Goal: Task Accomplishment & Management: Manage account settings

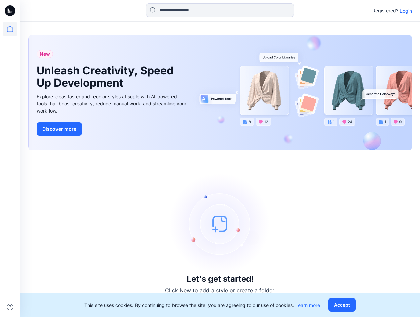
click at [406, 10] on p "Login" at bounding box center [406, 10] width 12 height 7
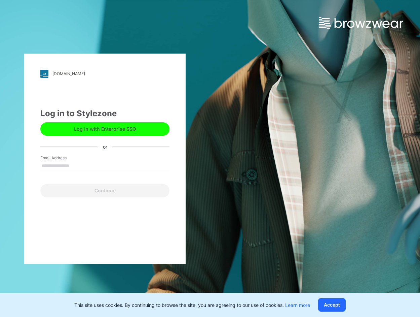
click at [94, 161] on input "Email Address" at bounding box center [104, 166] width 129 height 10
type input "**********"
click at [95, 169] on input "**********" at bounding box center [104, 166] width 129 height 10
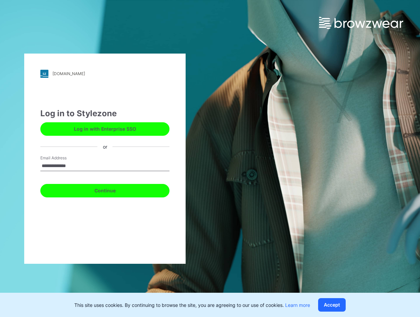
click at [58, 191] on button "Continue" at bounding box center [104, 190] width 129 height 13
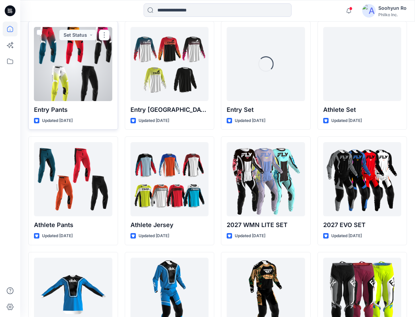
scroll to position [34, 0]
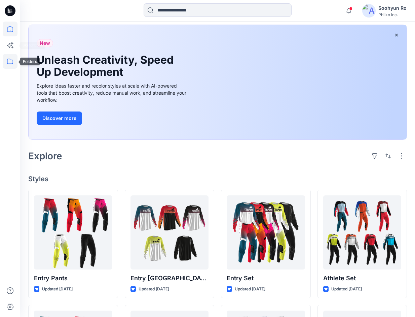
click at [10, 61] on icon at bounding box center [10, 61] width 15 height 15
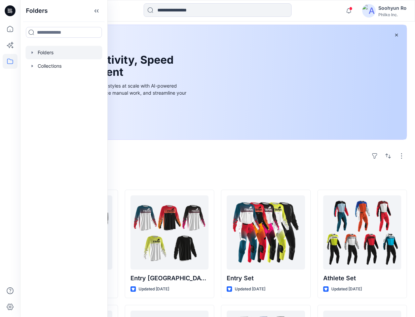
click at [41, 52] on div at bounding box center [64, 52] width 77 height 13
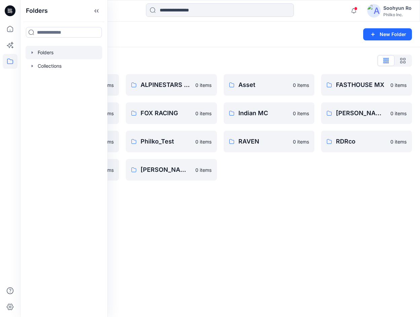
click at [34, 52] on icon "button" at bounding box center [32, 52] width 5 height 5
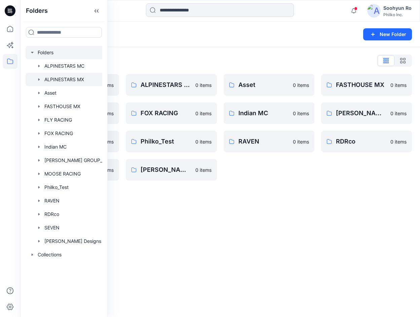
click at [64, 78] on div at bounding box center [73, 79] width 94 height 13
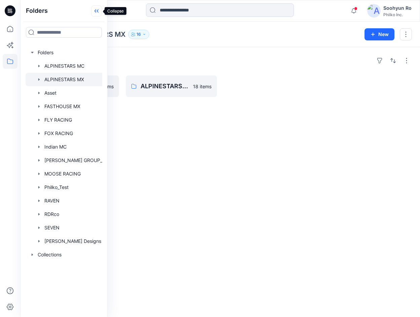
click at [96, 11] on icon at bounding box center [96, 10] width 11 height 11
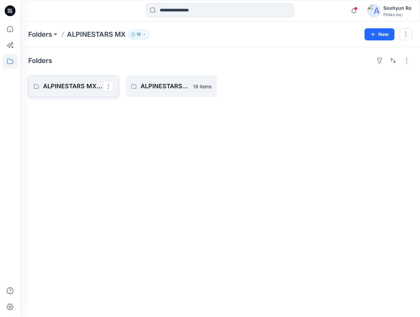
click at [91, 89] on p "ALPINESTARS MX26" at bounding box center [73, 85] width 60 height 9
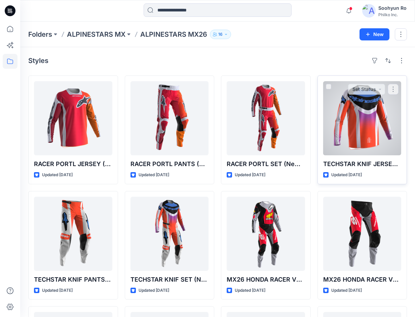
click at [364, 123] on div at bounding box center [362, 118] width 78 height 74
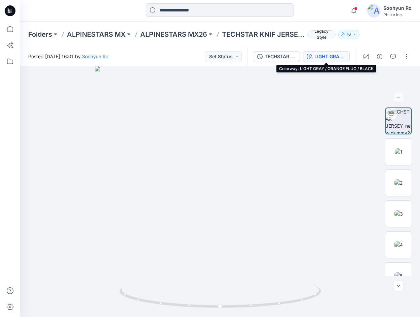
click at [319, 54] on div "LIGHT GRAY / ORANGE FLUO / BLACK" at bounding box center [330, 56] width 31 height 7
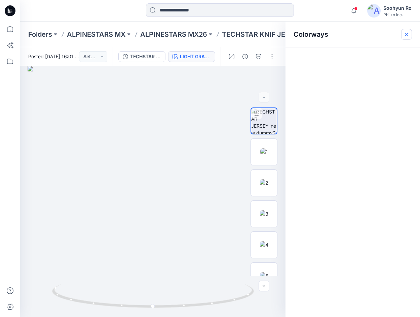
click at [407, 37] on icon "button" at bounding box center [406, 34] width 5 height 5
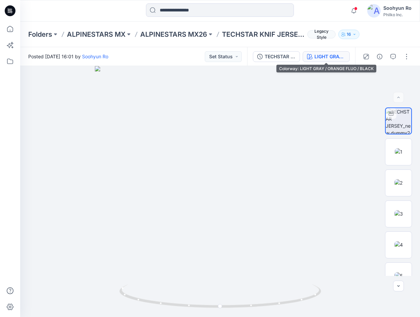
click at [330, 55] on div "LIGHT GRAY / ORANGE FLUO / BLACK" at bounding box center [330, 56] width 31 height 7
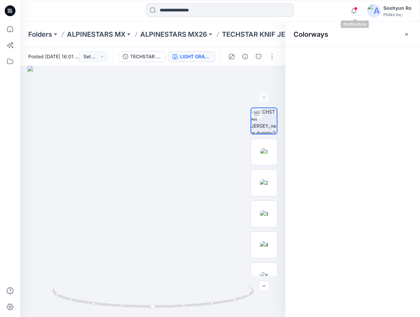
click at [348, 106] on div "Colorways" at bounding box center [353, 169] width 135 height 295
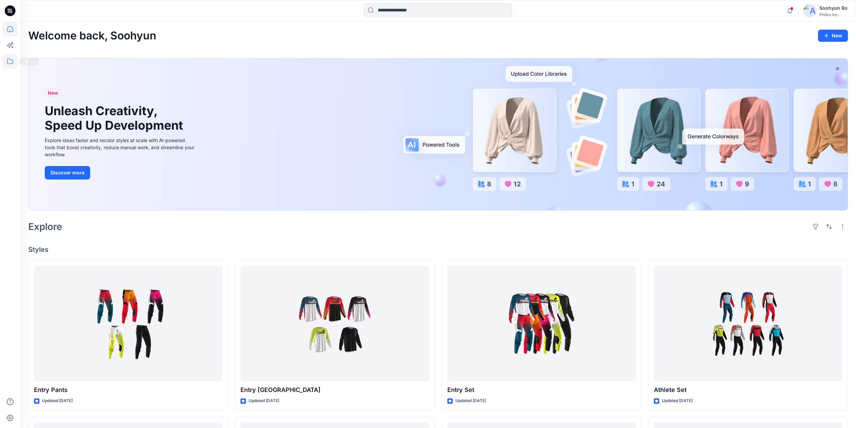
click at [14, 63] on icon at bounding box center [10, 61] width 15 height 15
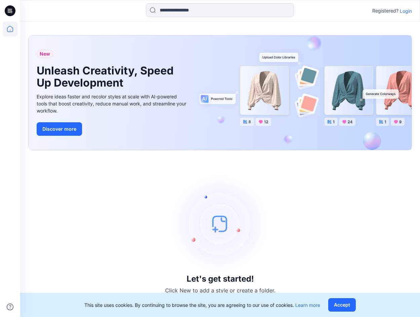
click at [399, 10] on div "Registered? Login" at bounding box center [392, 11] width 40 height 8
click at [402, 10] on p "Login" at bounding box center [406, 10] width 12 height 7
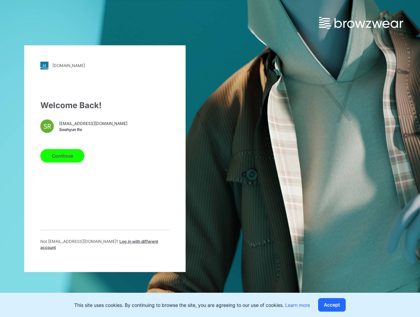
click at [66, 162] on button "Continue" at bounding box center [62, 155] width 44 height 13
click at [60, 162] on button "Continue" at bounding box center [62, 155] width 44 height 13
click at [65, 158] on button "Continue" at bounding box center [62, 155] width 44 height 13
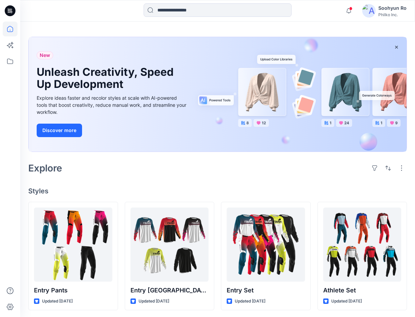
scroll to position [34, 0]
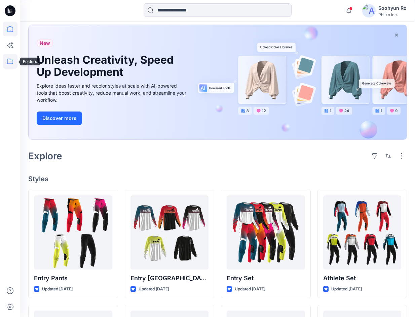
click at [13, 61] on icon at bounding box center [10, 61] width 6 height 5
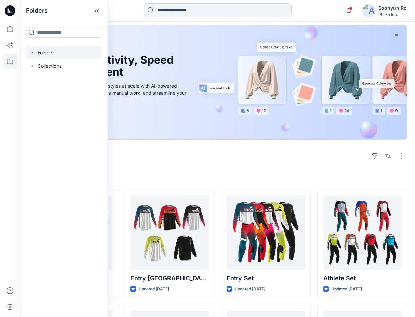
click at [39, 53] on div at bounding box center [64, 52] width 77 height 13
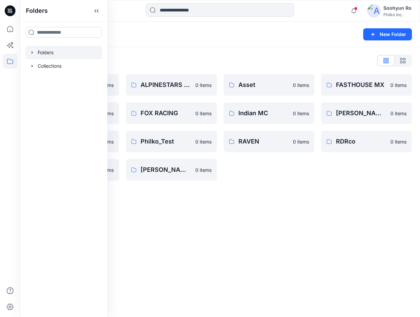
click at [150, 61] on div "Folders List" at bounding box center [220, 60] width 384 height 11
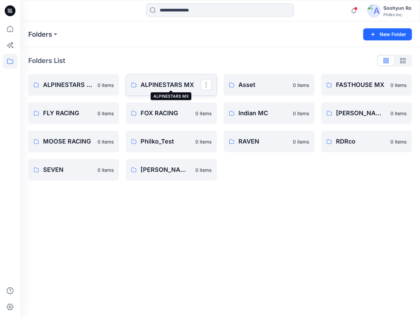
click at [145, 81] on p "ALPINESTARS MX" at bounding box center [171, 84] width 60 height 9
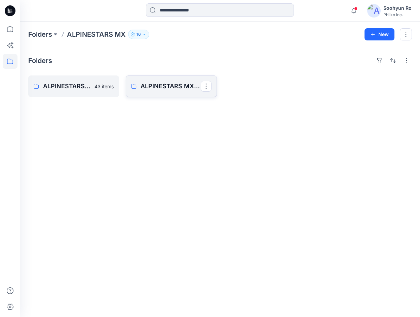
click at [155, 87] on p "ALPINESTARS MX25" at bounding box center [171, 85] width 60 height 9
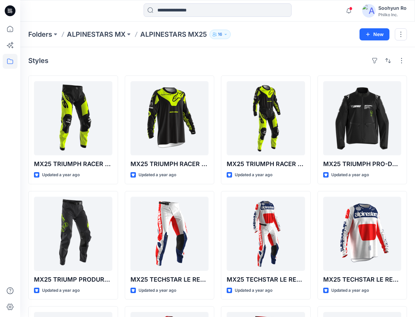
click at [124, 36] on p "ALPINESTARS MX" at bounding box center [96, 34] width 59 height 9
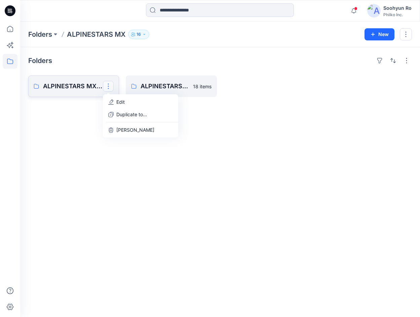
click at [77, 91] on link "ALPINESTARS MX26 Edit Duplicate to... Delete Folder" at bounding box center [73, 86] width 91 height 22
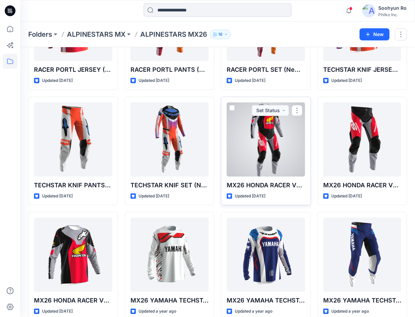
scroll to position [29, 0]
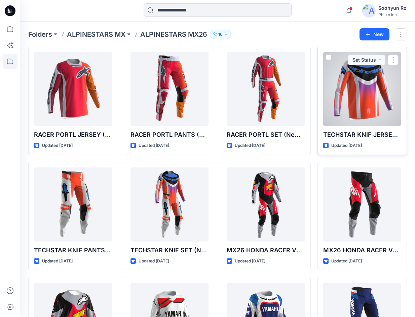
click at [358, 100] on div at bounding box center [362, 89] width 78 height 74
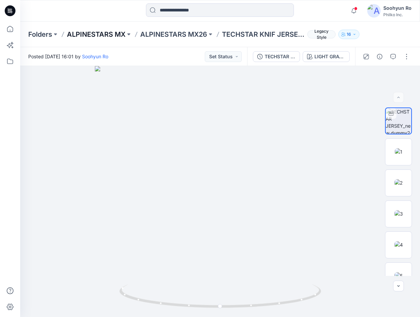
click at [116, 33] on p "ALPINESTARS MX" at bounding box center [96, 34] width 59 height 9
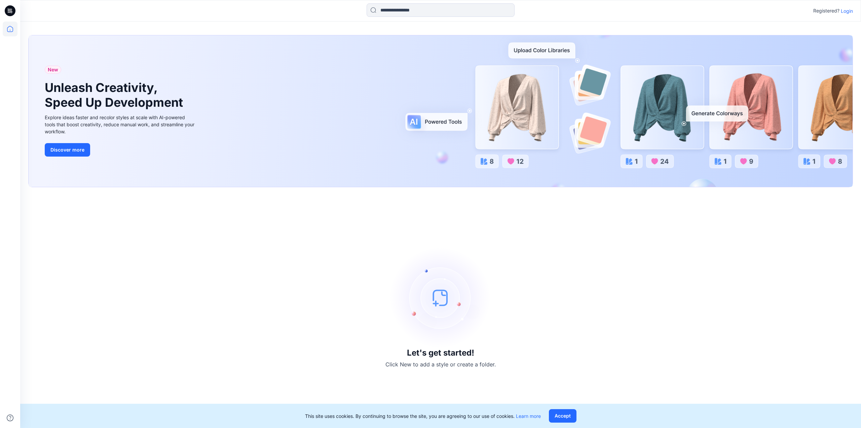
click at [415, 6] on div "Registered? Login" at bounding box center [440, 10] width 841 height 15
click at [415, 8] on p "Login" at bounding box center [847, 10] width 12 height 7
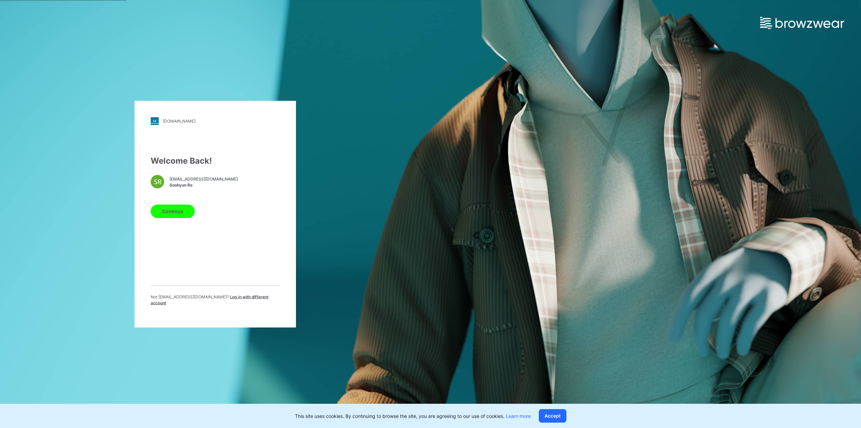
click at [180, 207] on button "Continue" at bounding box center [173, 210] width 44 height 13
click at [173, 212] on button "Continue" at bounding box center [173, 210] width 44 height 13
click at [175, 218] on button "Continue" at bounding box center [173, 210] width 44 height 13
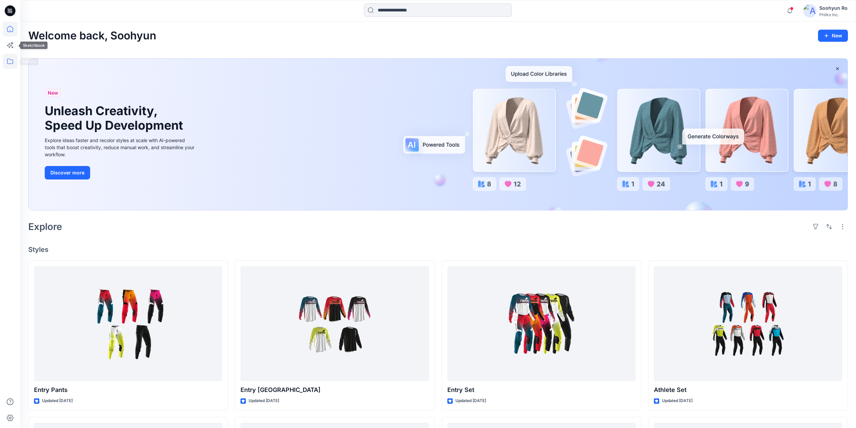
click at [12, 55] on icon at bounding box center [10, 61] width 15 height 15
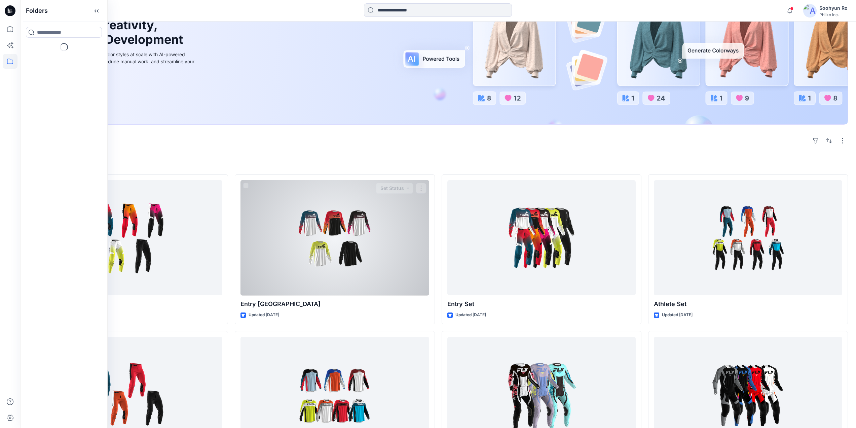
scroll to position [101, 0]
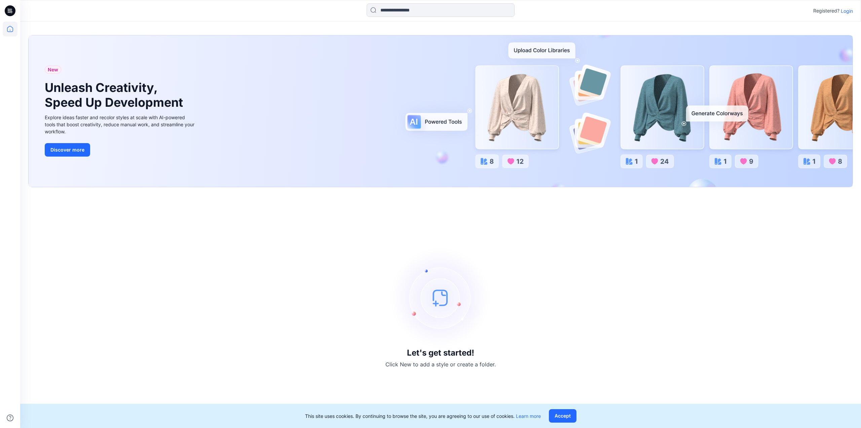
click at [852, 13] on p "Login" at bounding box center [847, 10] width 12 height 7
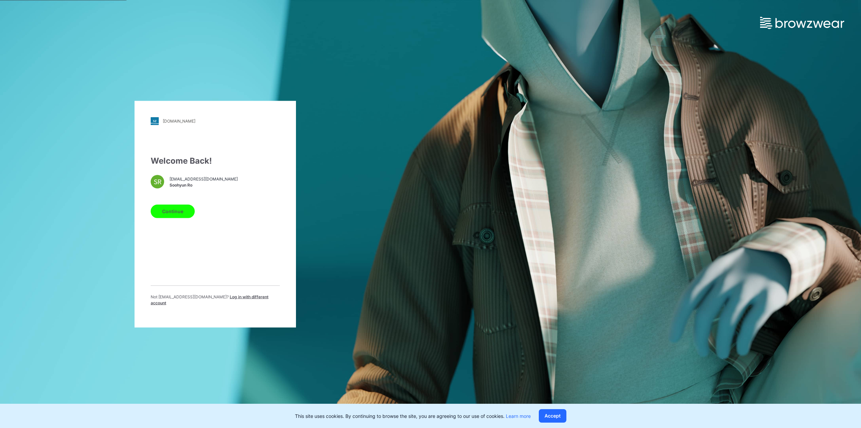
click at [149, 217] on div "philko.stylezone.com Loading... Welcome Back! SR shro@sslpk.com Soohyun Ro Cont…" at bounding box center [216, 214] width 162 height 226
click at [167, 218] on button "Continue" at bounding box center [173, 210] width 44 height 13
click at [173, 215] on button "Continue" at bounding box center [173, 210] width 44 height 13
click at [174, 216] on button "Continue" at bounding box center [173, 210] width 44 height 13
click at [561, 416] on button "Accept" at bounding box center [553, 415] width 28 height 13
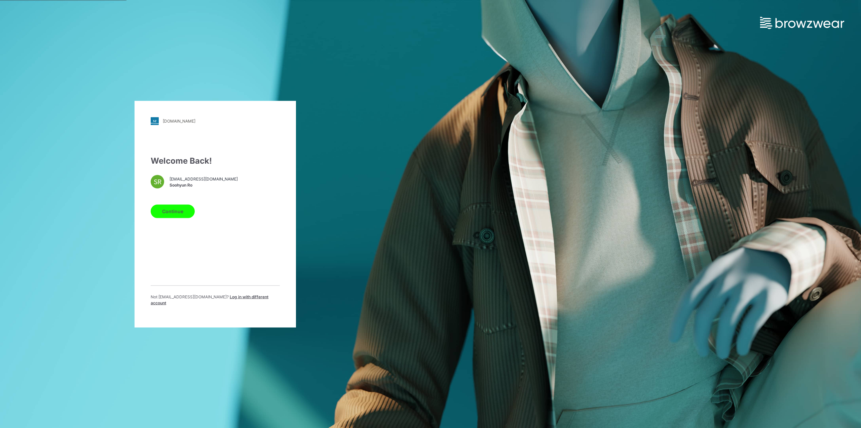
click at [185, 218] on button "Continue" at bounding box center [173, 210] width 44 height 13
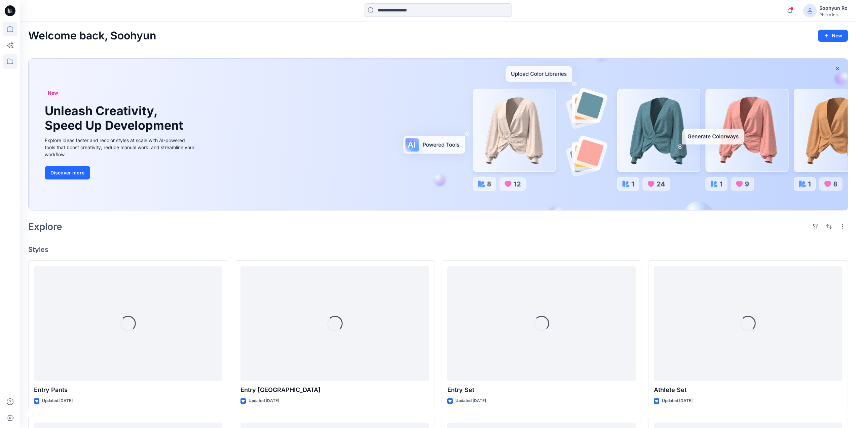
click at [13, 63] on icon at bounding box center [10, 61] width 6 height 5
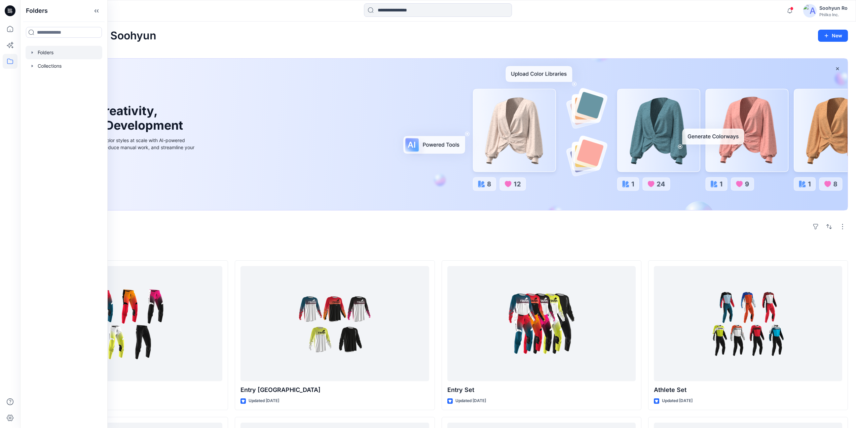
click at [43, 55] on div at bounding box center [64, 52] width 77 height 13
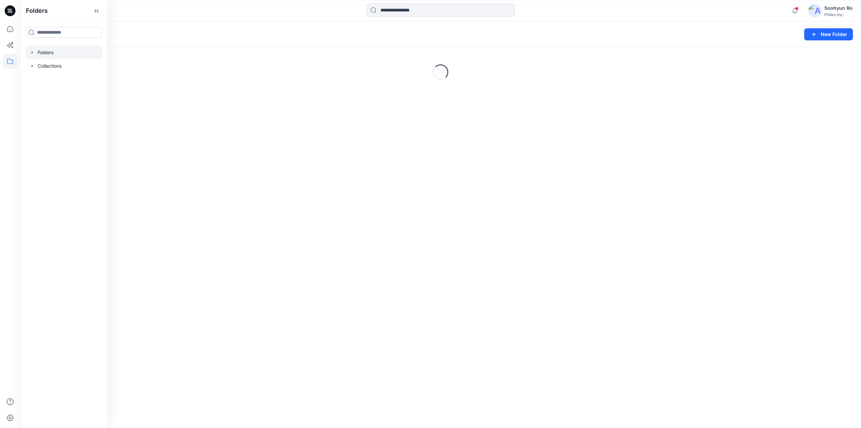
click at [35, 52] on div at bounding box center [64, 52] width 77 height 13
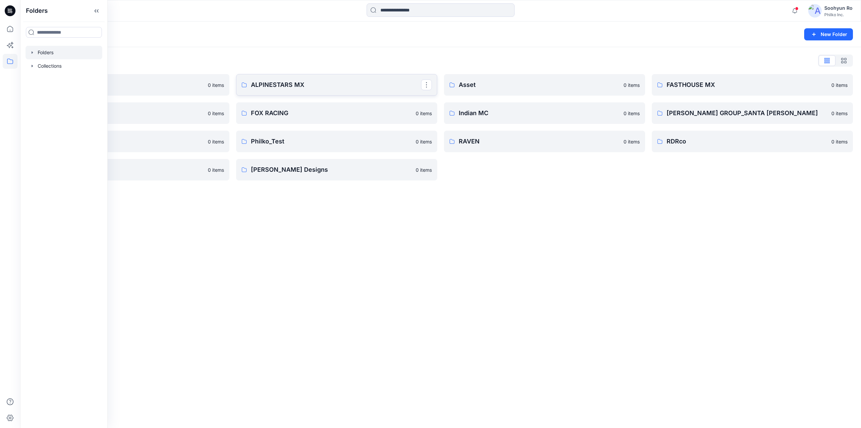
click at [281, 80] on link "ALPINESTARS MX" at bounding box center [336, 85] width 201 height 22
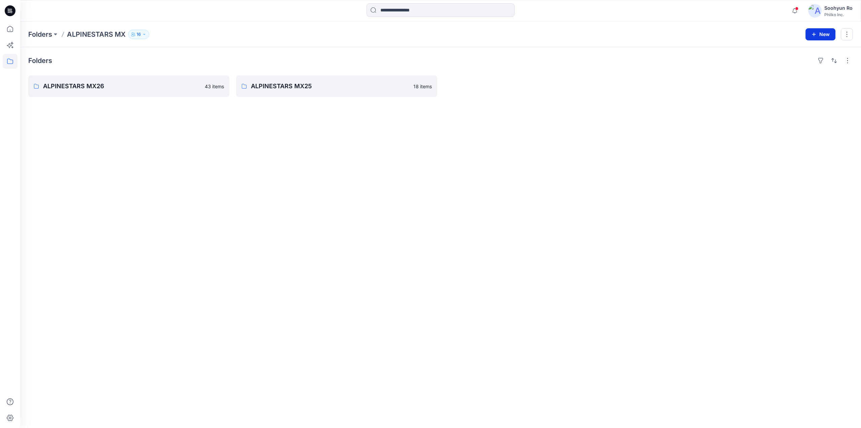
click at [824, 37] on button "New" at bounding box center [821, 34] width 30 height 12
click at [605, 140] on div "Folders ALPINESTARS MX26 43 items ALPINESTARS MX25 18 items" at bounding box center [440, 237] width 841 height 381
click at [131, 87] on p "ALPINESTARS MX26" at bounding box center [128, 85] width 170 height 9
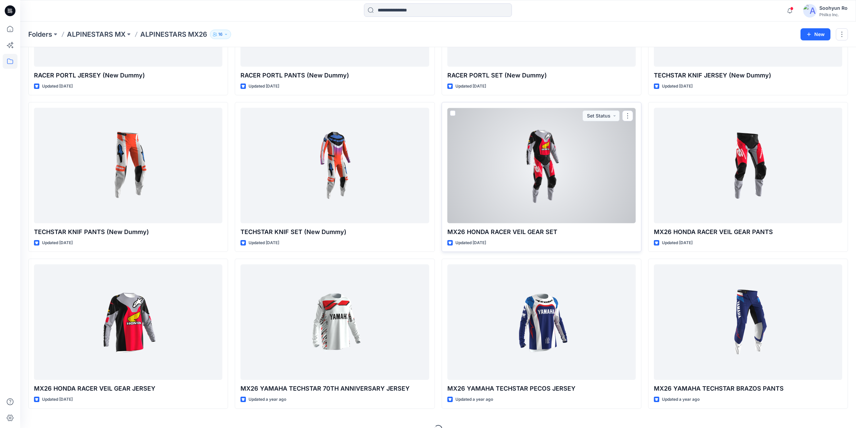
scroll to position [67, 0]
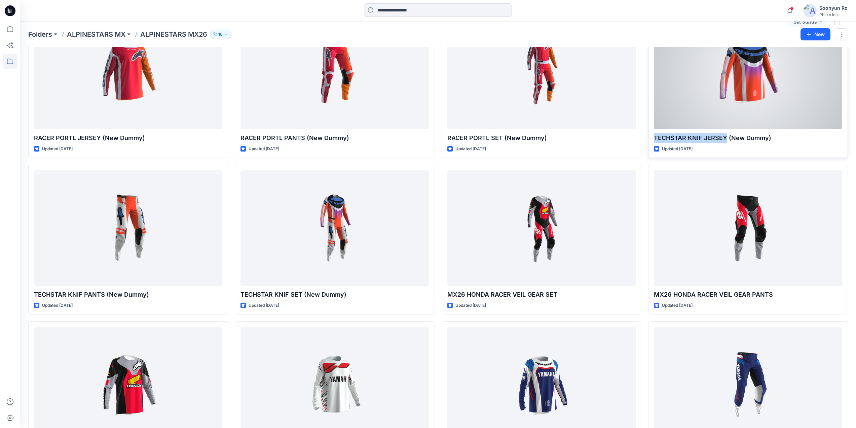
drag, startPoint x: 655, startPoint y: 138, endPoint x: 727, endPoint y: 138, distance: 71.3
click at [727, 138] on p "TECHSTAR KNIF JERSEY (New Dummy)" at bounding box center [748, 137] width 188 height 9
copy p "TECHSTAR KNIF JERSEY"
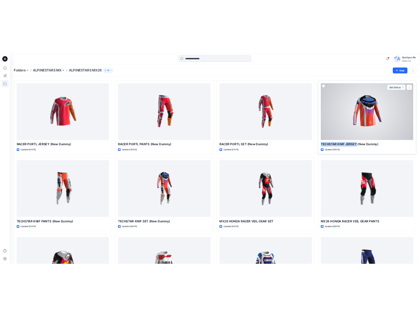
scroll to position [0, 0]
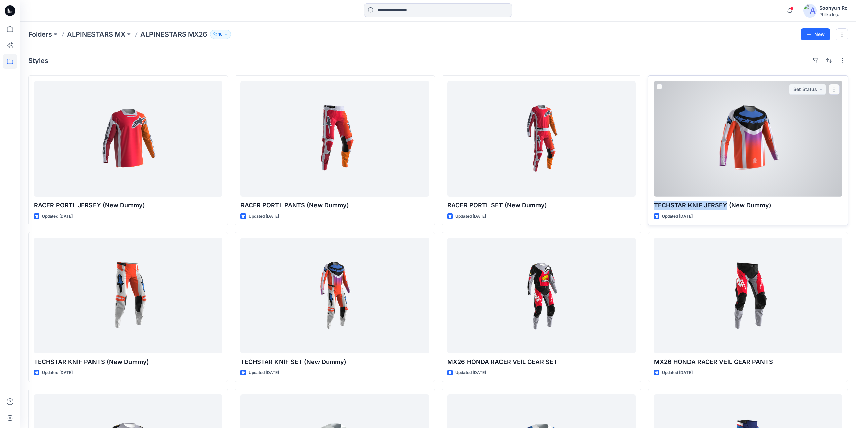
click at [752, 138] on div at bounding box center [748, 138] width 188 height 115
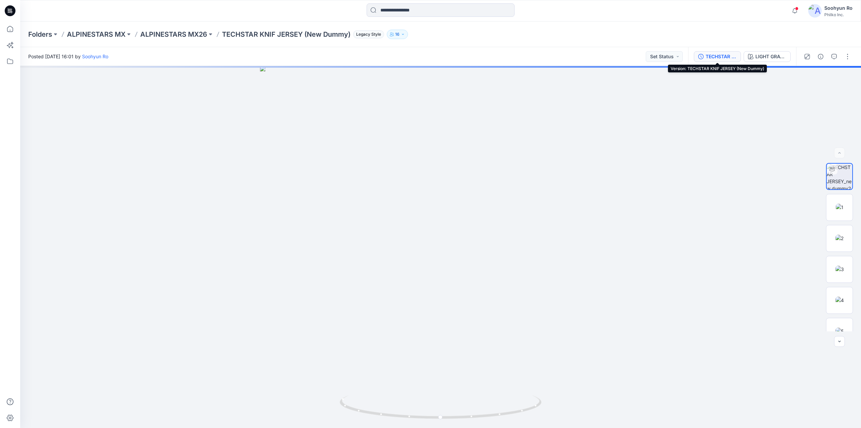
click at [708, 56] on div "TECHSTAR KNIF JERSEY (New Dummy)" at bounding box center [721, 56] width 31 height 7
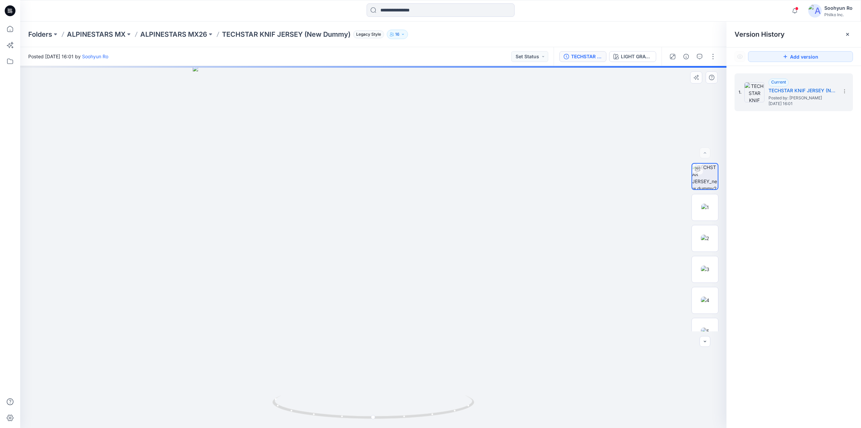
click at [665, 136] on div at bounding box center [373, 247] width 707 height 362
click at [846, 31] on div at bounding box center [848, 34] width 11 height 11
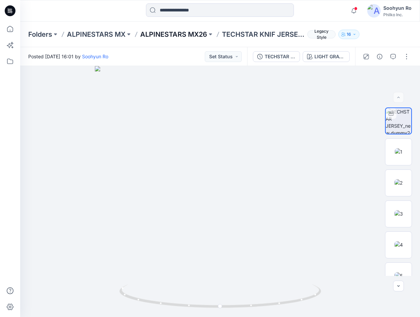
click at [177, 37] on p "ALPINESTARS MX26" at bounding box center [173, 34] width 67 height 9
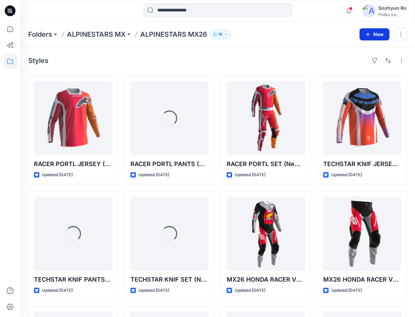
click at [368, 34] on icon "button" at bounding box center [368, 34] width 4 height 4
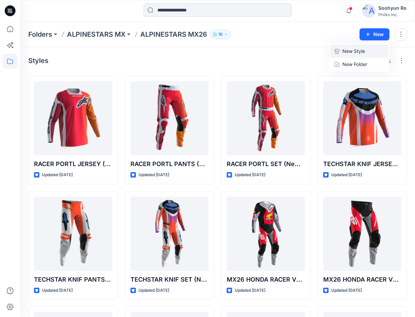
click at [351, 53] on p "New Style" at bounding box center [354, 51] width 23 height 8
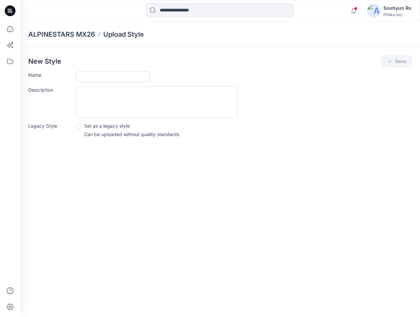
click at [107, 73] on input "Name" at bounding box center [113, 76] width 74 height 11
click at [90, 85] on form "Name Description Legacy Style Set as a legacy style Can be uploaded without qua…" at bounding box center [220, 104] width 384 height 66
click at [96, 81] on input "Name" at bounding box center [113, 76] width 74 height 11
click at [114, 79] on input "****" at bounding box center [113, 76] width 74 height 11
drag, startPoint x: 129, startPoint y: 77, endPoint x: 172, endPoint y: 75, distance: 43.1
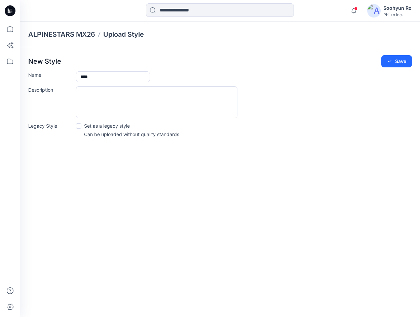
click at [172, 75] on div "****" at bounding box center [244, 76] width 336 height 11
drag, startPoint x: 131, startPoint y: 77, endPoint x: 166, endPoint y: 77, distance: 35.0
click at [166, 77] on div "**********" at bounding box center [244, 76] width 336 height 11
type input "**********"
click at [184, 71] on div "**********" at bounding box center [244, 76] width 336 height 11
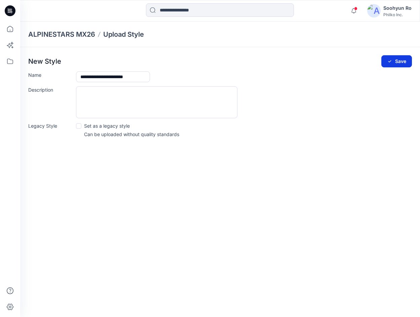
click at [386, 59] on button "Save" at bounding box center [397, 61] width 31 height 12
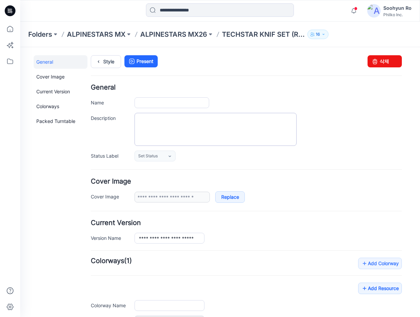
type input "**********"
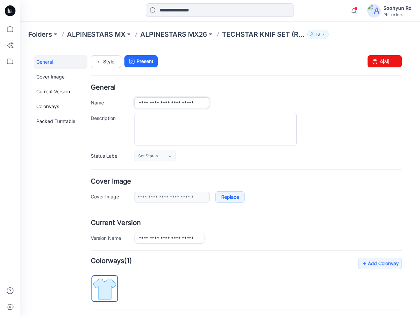
click at [180, 102] on input "**********" at bounding box center [172, 102] width 75 height 11
type input "**********"
click at [314, 97] on div "**********" at bounding box center [269, 102] width 268 height 11
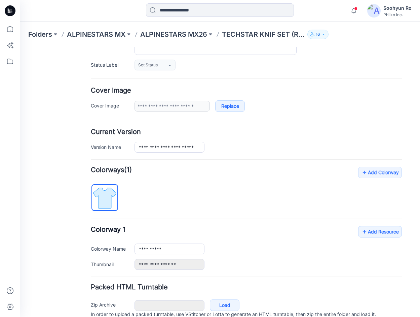
scroll to position [121, 0]
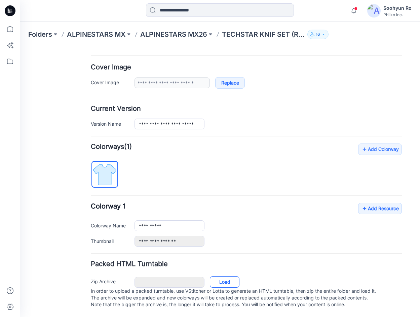
click at [230, 280] on link "Load" at bounding box center [225, 281] width 30 height 11
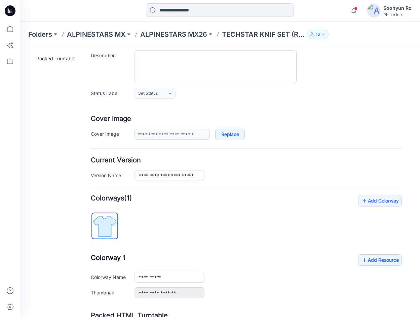
scroll to position [120, 0]
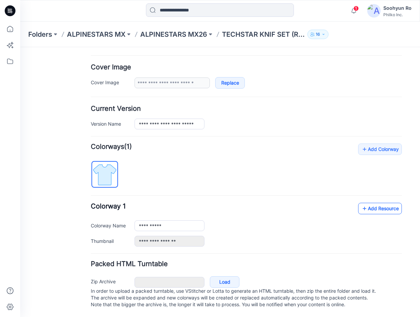
click at [362, 203] on icon at bounding box center [364, 208] width 7 height 11
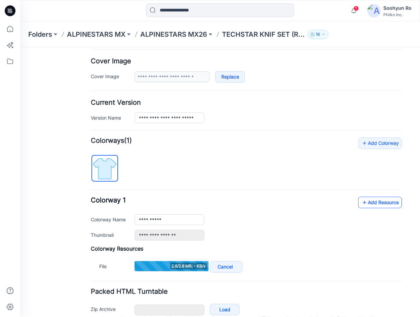
click at [364, 202] on link "Add Resource" at bounding box center [380, 202] width 44 height 11
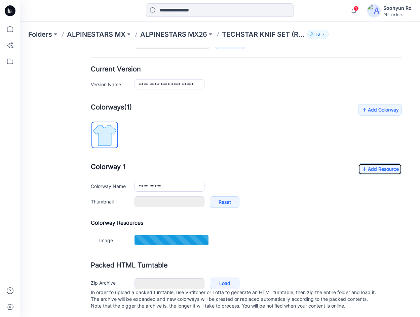
scroll to position [154, 0]
click at [369, 171] on link "Add Resource" at bounding box center [380, 168] width 44 height 11
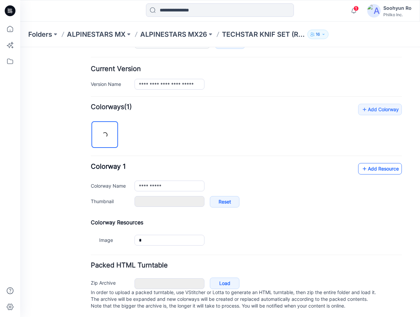
type input "*"
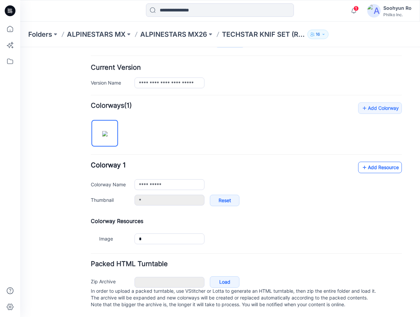
scroll to position [162, 0]
click at [368, 162] on link "Add Resource" at bounding box center [380, 167] width 44 height 11
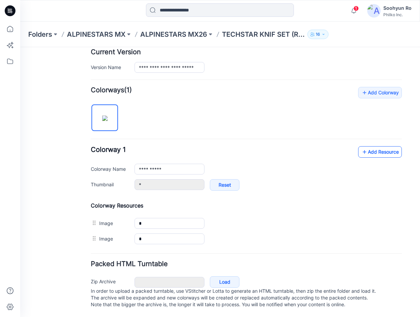
scroll to position [177, 0]
click at [362, 147] on icon at bounding box center [364, 151] width 7 height 11
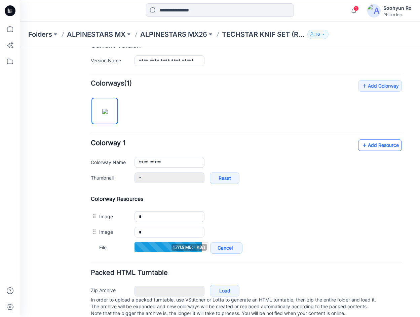
click at [371, 148] on link "Add Resource" at bounding box center [380, 144] width 44 height 11
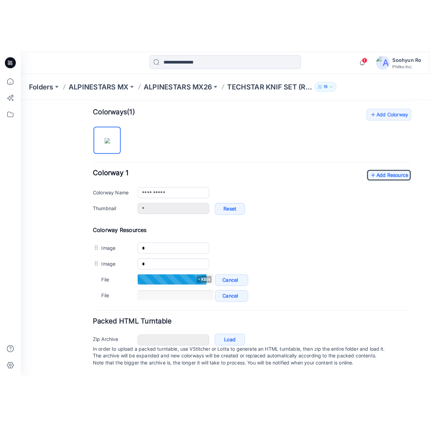
scroll to position [208, 0]
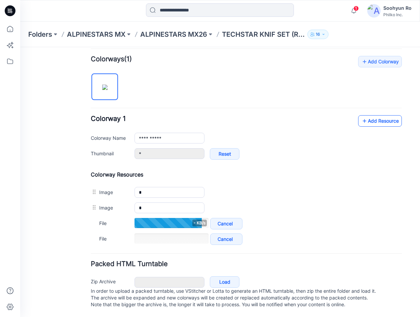
click at [364, 115] on link "Add Resource" at bounding box center [380, 120] width 44 height 11
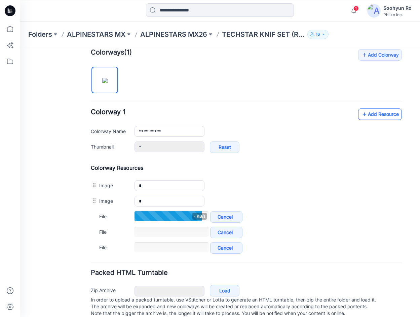
click at [363, 115] on link "Add Resource" at bounding box center [380, 113] width 44 height 11
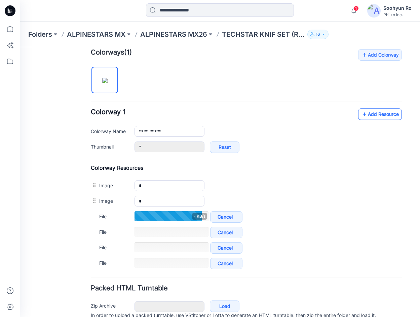
click at [374, 114] on link "Add Resource" at bounding box center [380, 113] width 44 height 11
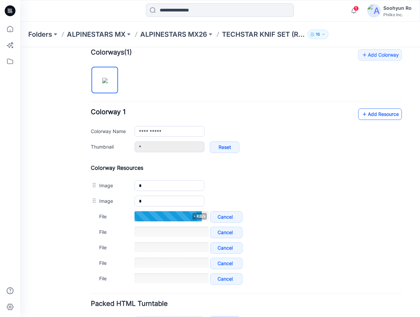
click at [371, 115] on link "Add Resource" at bounding box center [380, 113] width 44 height 11
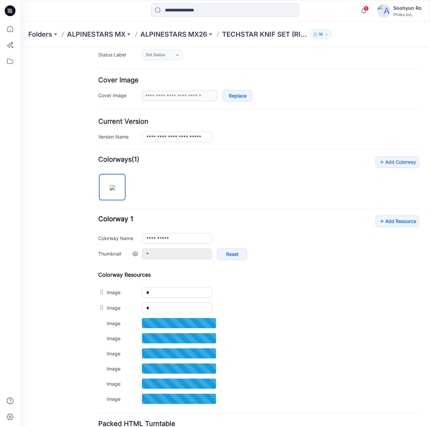
scroll to position [157, 0]
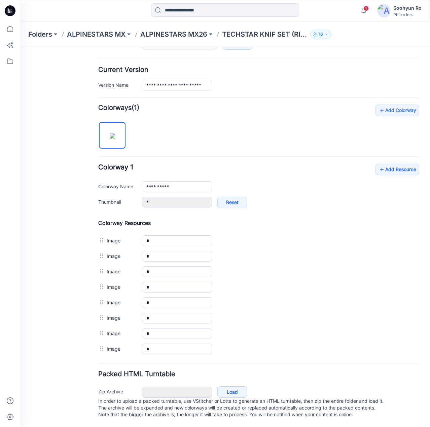
click at [79, 213] on div "General Cover Image Current Version Colorways Packed Turntable" at bounding box center [61, 164] width 54 height 525
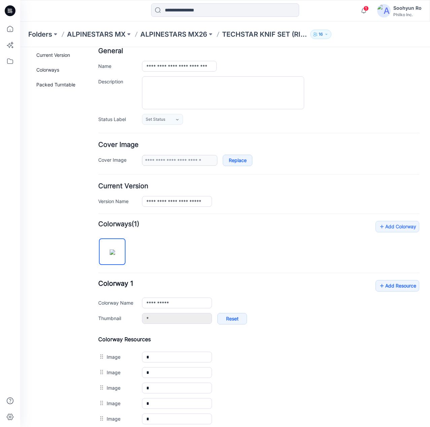
scroll to position [159, 0]
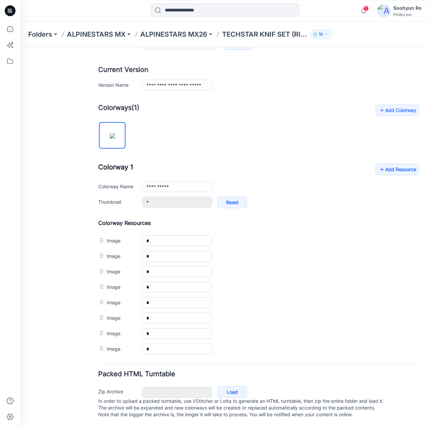
click at [82, 268] on div "General Cover Image Current Version Colorways Packed Turntable" at bounding box center [61, 164] width 54 height 525
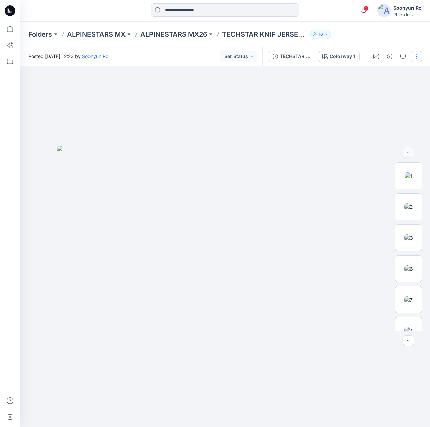
click at [414, 57] on button "button" at bounding box center [416, 56] width 11 height 11
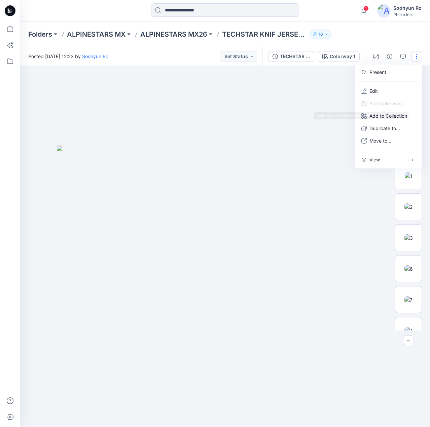
click at [286, 114] on div at bounding box center [225, 246] width 410 height 361
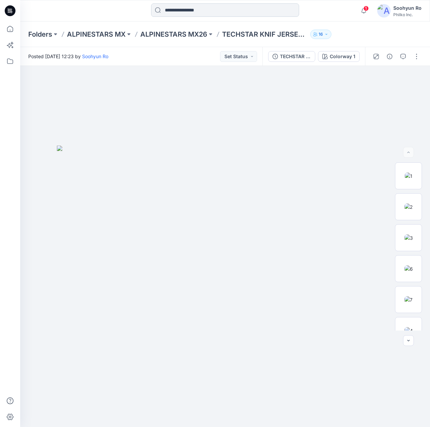
click at [198, 16] on input at bounding box center [225, 9] width 148 height 13
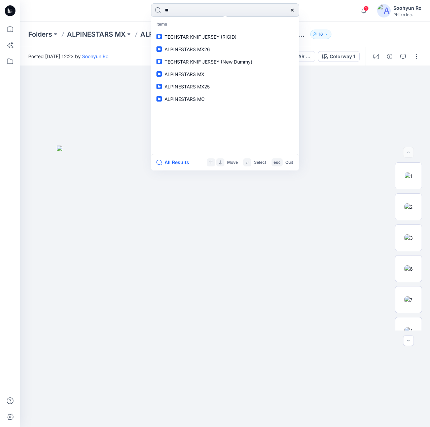
type input "*"
click at [73, 234] on img at bounding box center [225, 287] width 336 height 282
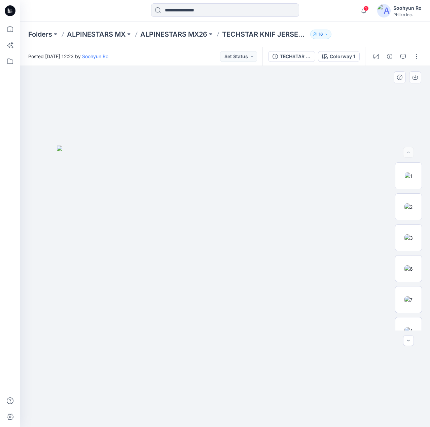
drag, startPoint x: 176, startPoint y: 235, endPoint x: 291, endPoint y: 237, distance: 114.8
click at [291, 237] on img at bounding box center [225, 287] width 336 height 282
drag, startPoint x: 251, startPoint y: 244, endPoint x: 419, endPoint y: 174, distance: 181.9
click at [252, 244] on img at bounding box center [225, 287] width 336 height 282
click at [405, 180] on img at bounding box center [409, 176] width 8 height 7
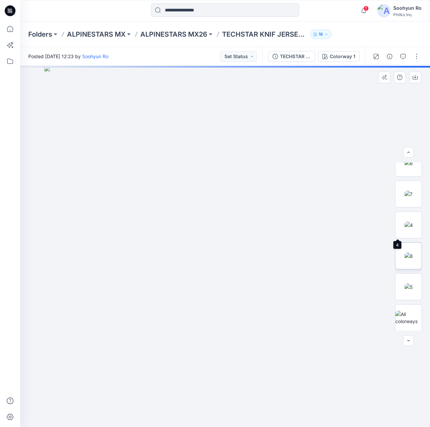
scroll to position [106, 0]
click at [407, 311] on img at bounding box center [408, 317] width 26 height 14
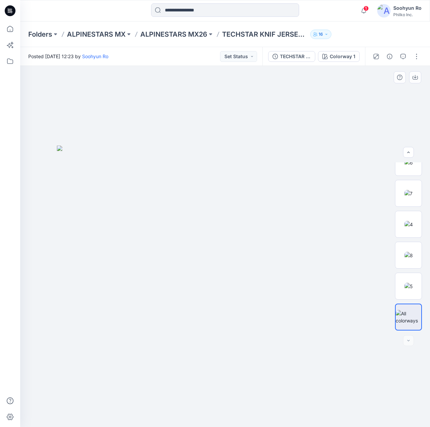
drag, startPoint x: 223, startPoint y: 251, endPoint x: 294, endPoint y: 248, distance: 71.7
click at [286, 249] on img at bounding box center [225, 287] width 336 height 282
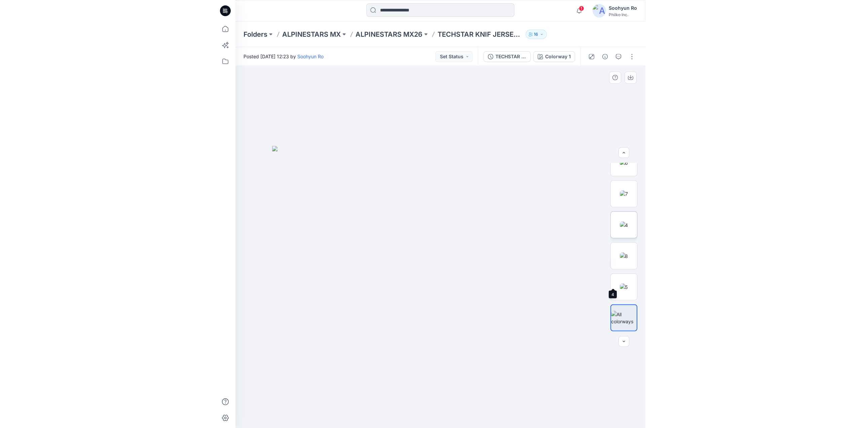
scroll to position [0, 0]
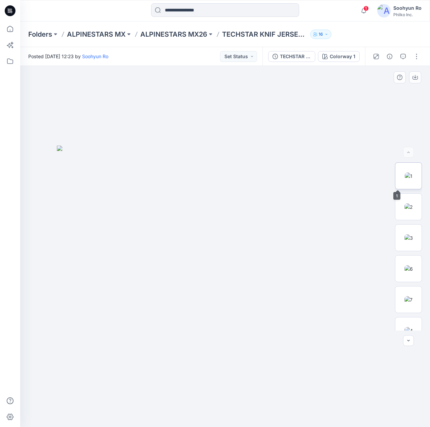
click at [413, 179] on img at bounding box center [409, 176] width 8 height 7
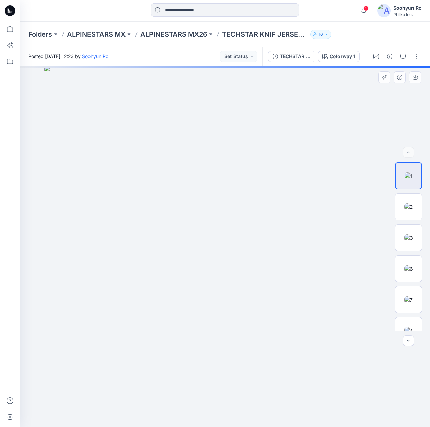
click at [257, 269] on div at bounding box center [225, 246] width 410 height 361
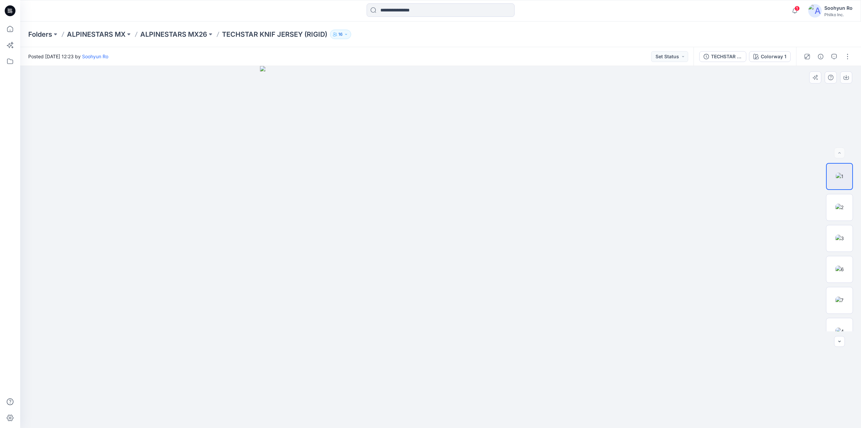
drag, startPoint x: 419, startPoint y: 207, endPoint x: 507, endPoint y: 207, distance: 87.8
click at [430, 207] on img at bounding box center [441, 247] width 362 height 362
click at [430, 278] on img at bounding box center [441, 247] width 362 height 362
click at [430, 56] on button "button" at bounding box center [848, 56] width 11 height 11
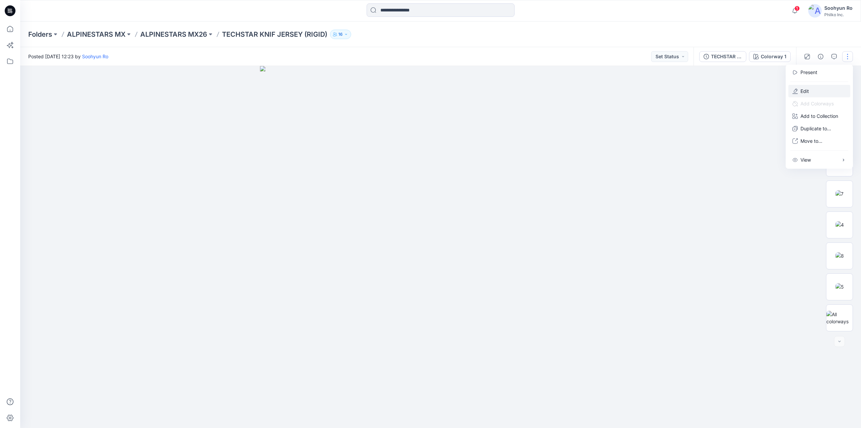
click at [430, 91] on p "Edit" at bounding box center [805, 90] width 8 height 7
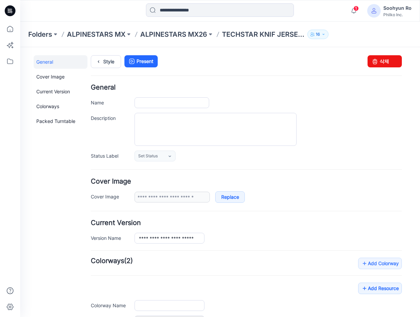
type input "**********"
type input "*"
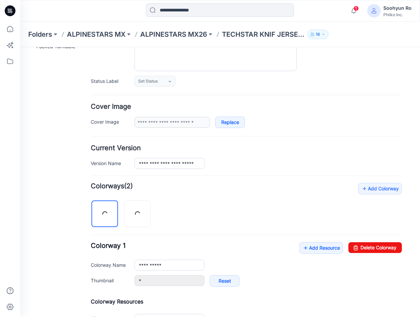
scroll to position [168, 0]
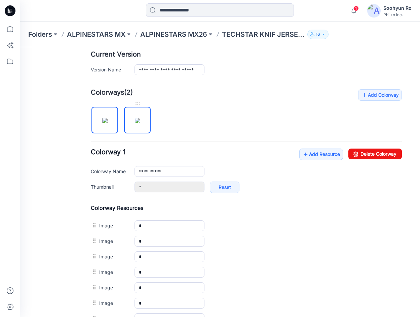
click at [135, 119] on img at bounding box center [137, 120] width 5 height 5
type input "**********"
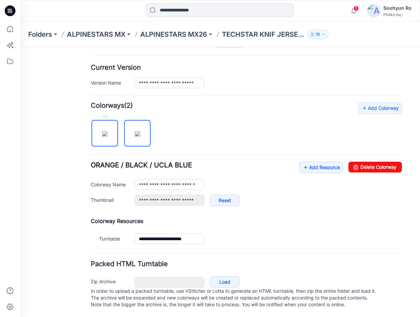
click at [108, 131] on img at bounding box center [104, 133] width 5 height 5
type input "**********"
type input "*"
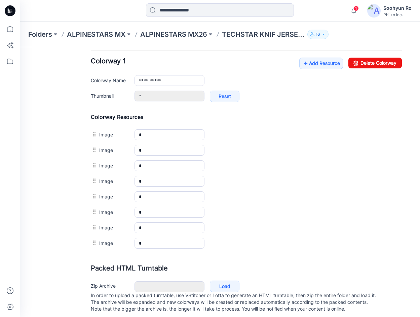
scroll to position [270, 0]
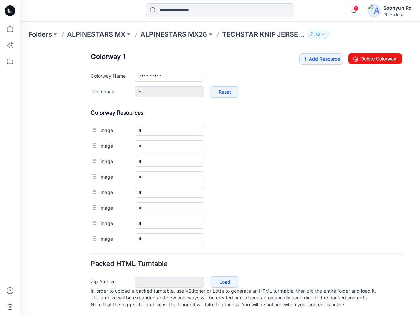
click at [218, 274] on div "Zip Archive Cancel Load In order to upload a packed turntable, use VStitcher or…" at bounding box center [246, 292] width 316 height 36
click at [218, 276] on link "Load" at bounding box center [225, 281] width 30 height 11
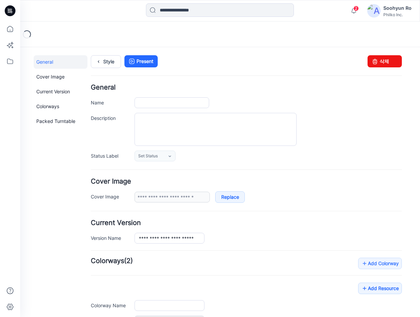
type input "**********"
type input "*"
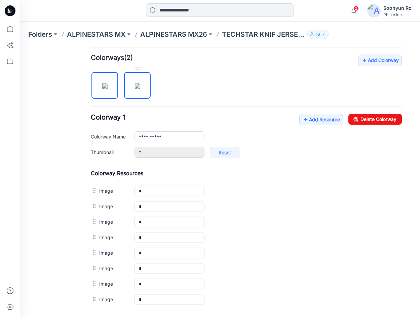
click at [135, 83] on img at bounding box center [137, 85] width 5 height 5
type input "**********"
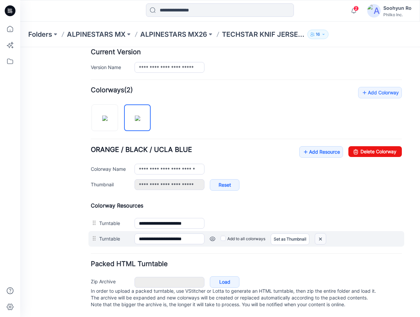
click at [319, 233] on img at bounding box center [320, 238] width 11 height 11
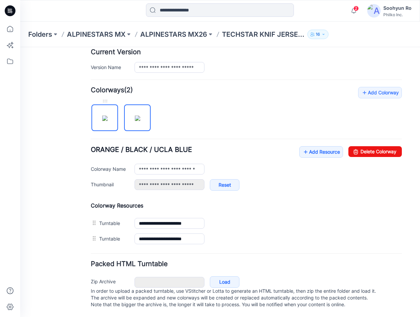
click at [108, 115] on img at bounding box center [104, 117] width 5 height 5
type input "**********"
type input "*"
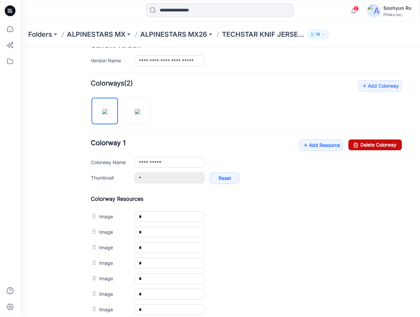
drag, startPoint x: 358, startPoint y: 148, endPoint x: 265, endPoint y: 72, distance: 120.0
click at [358, 148] on link "Delete Colorway" at bounding box center [376, 144] width 54 height 11
type input "**********"
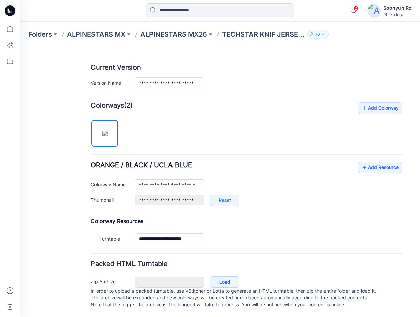
click at [108, 131] on img at bounding box center [104, 133] width 5 height 5
click at [372, 163] on link "Add Resource" at bounding box center [380, 167] width 44 height 11
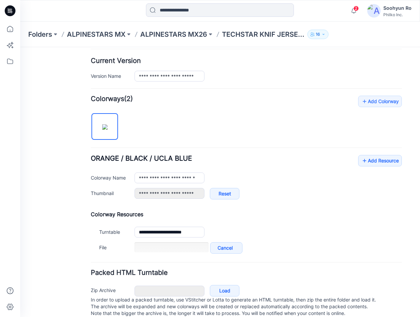
click at [372, 167] on div "**********" at bounding box center [246, 180] width 311 height 51
click at [375, 160] on link "Add Resource" at bounding box center [380, 160] width 44 height 11
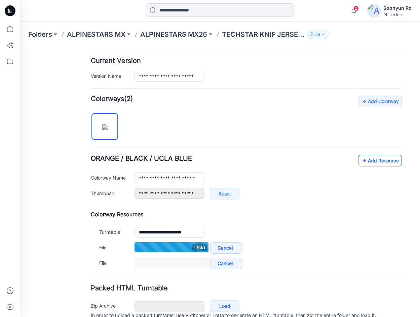
click at [371, 164] on link "Add Resource" at bounding box center [380, 160] width 44 height 11
click at [362, 165] on icon at bounding box center [364, 160] width 7 height 11
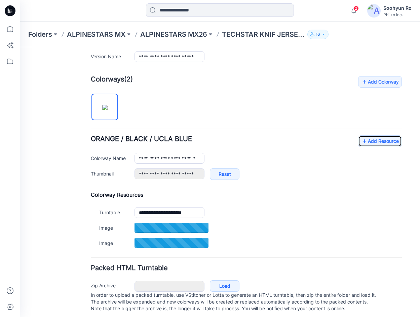
scroll to position [192, 0]
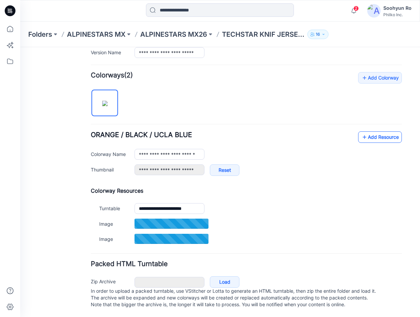
click at [363, 131] on link "Add Resource" at bounding box center [380, 136] width 44 height 11
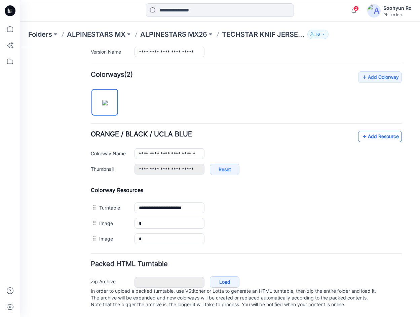
click at [382, 131] on link "Add Resource" at bounding box center [380, 136] width 44 height 11
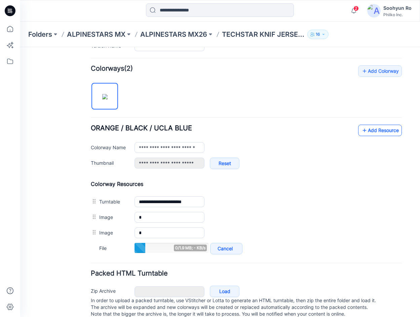
click at [366, 132] on link "Add Resource" at bounding box center [380, 130] width 44 height 11
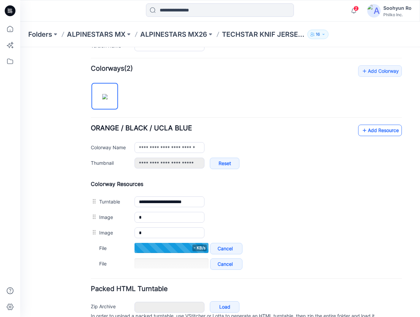
click at [366, 132] on link "Add Resource" at bounding box center [380, 130] width 44 height 11
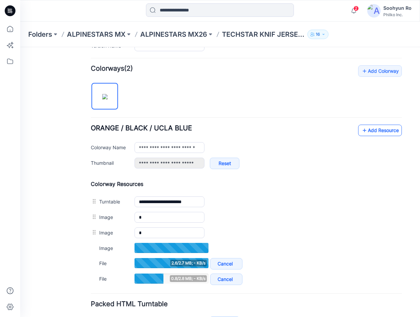
click at [368, 129] on link "Add Resource" at bounding box center [380, 130] width 44 height 11
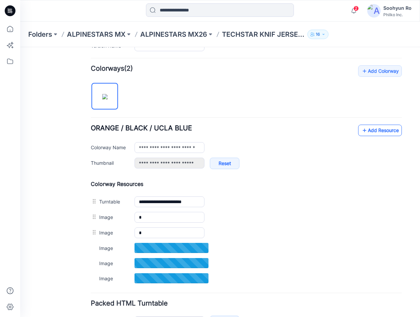
click at [365, 132] on link "Add Resource" at bounding box center [380, 130] width 44 height 11
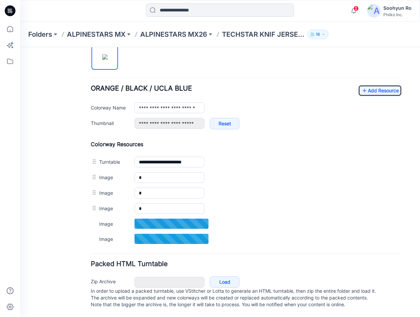
scroll to position [238, 0]
click at [391, 86] on link "Add Resource" at bounding box center [380, 90] width 44 height 11
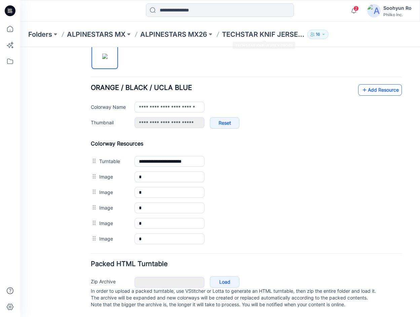
click at [365, 84] on link "Add Resource" at bounding box center [380, 89] width 44 height 11
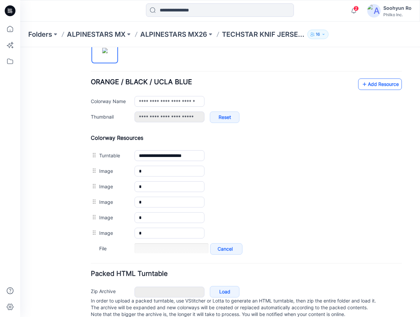
click at [371, 87] on link "Add Resource" at bounding box center [380, 83] width 44 height 11
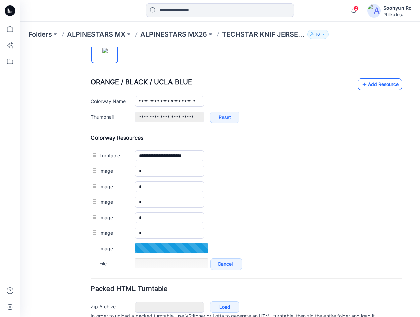
click at [385, 88] on link "Add Resource" at bounding box center [380, 83] width 44 height 11
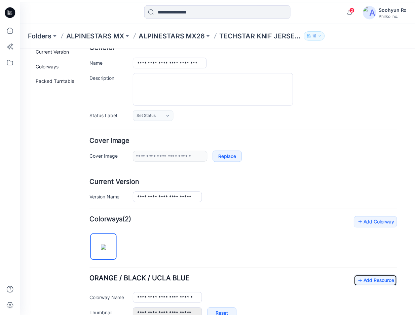
scroll to position [0, 0]
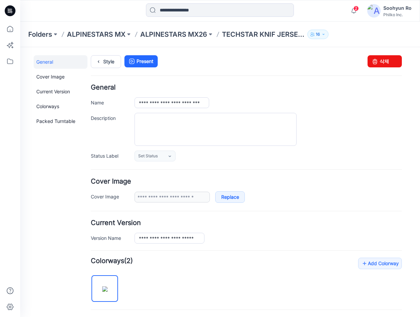
click at [171, 33] on p "ALPINESTARS MX26" at bounding box center [173, 34] width 67 height 9
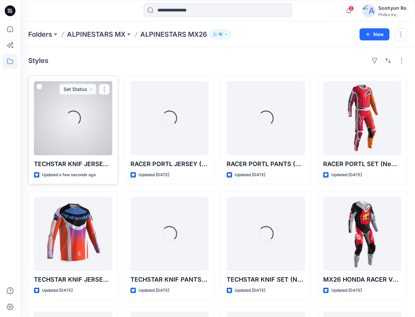
click at [57, 139] on div at bounding box center [73, 118] width 78 height 74
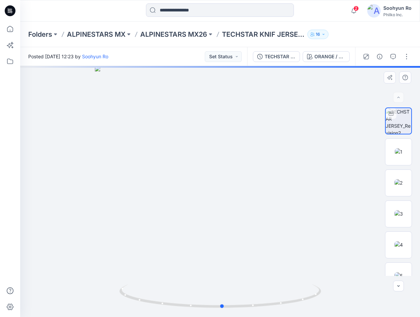
drag, startPoint x: 189, startPoint y: 210, endPoint x: 190, endPoint y: 222, distance: 12.2
click at [190, 222] on div at bounding box center [220, 191] width 400 height 251
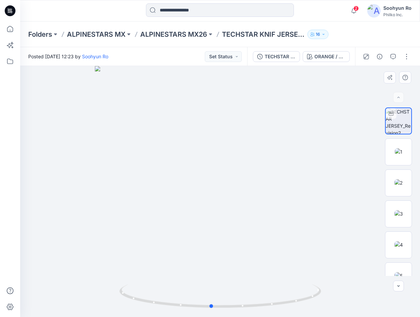
drag, startPoint x: 194, startPoint y: 208, endPoint x: 183, endPoint y: 217, distance: 14.1
click at [183, 217] on div at bounding box center [220, 191] width 400 height 251
drag, startPoint x: 207, startPoint y: 202, endPoint x: 298, endPoint y: 201, distance: 91.2
click at [298, 201] on div at bounding box center [220, 191] width 400 height 251
drag, startPoint x: 216, startPoint y: 188, endPoint x: 221, endPoint y: 190, distance: 5.0
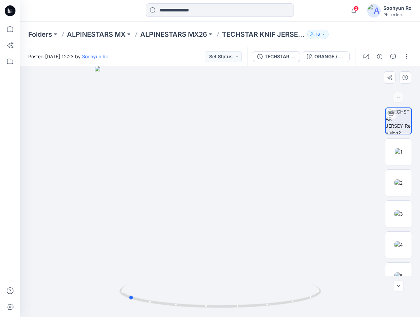
click at [221, 190] on div at bounding box center [220, 191] width 400 height 251
drag, startPoint x: 251, startPoint y: 219, endPoint x: 240, endPoint y: 222, distance: 11.8
click at [240, 222] on div at bounding box center [220, 191] width 400 height 251
drag, startPoint x: 259, startPoint y: 222, endPoint x: 266, endPoint y: 220, distance: 7.2
click at [266, 220] on div at bounding box center [220, 191] width 400 height 251
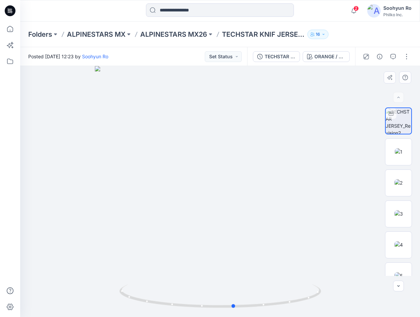
drag, startPoint x: 227, startPoint y: 210, endPoint x: 137, endPoint y: 222, distance: 90.9
click at [137, 222] on div at bounding box center [220, 191] width 400 height 251
click at [194, 32] on p "ALPINESTARS MX26" at bounding box center [173, 34] width 67 height 9
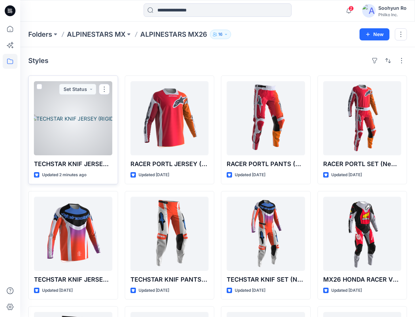
click at [68, 151] on div at bounding box center [73, 118] width 78 height 74
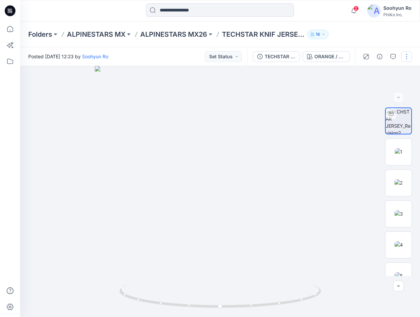
click at [407, 54] on button "button" at bounding box center [406, 56] width 11 height 11
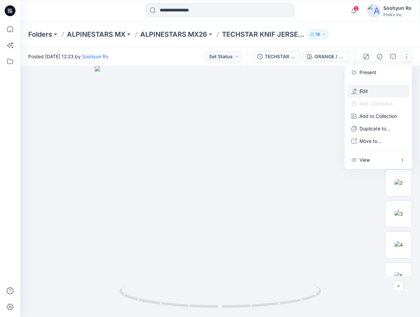
click at [376, 86] on button "Edit" at bounding box center [379, 91] width 62 height 12
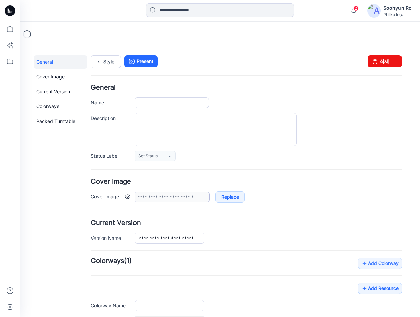
type input "**********"
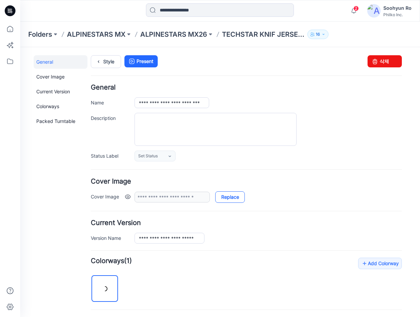
click at [221, 193] on link "Replace" at bounding box center [230, 196] width 30 height 11
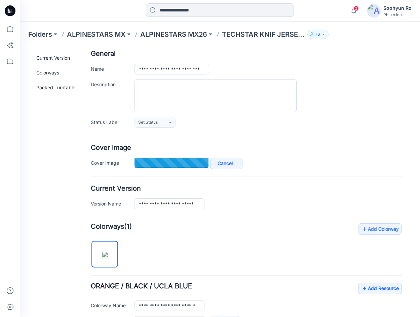
type input "*****"
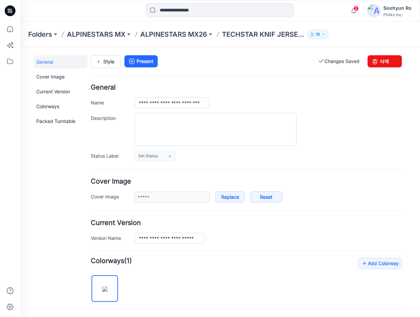
click at [161, 39] on div "Folders ALPINESTARS MX ALPINESTARS MX26 TECHSTAR KNIF JERSEY (RIGID) 16" at bounding box center [220, 35] width 400 height 26
click at [161, 36] on p "ALPINESTARS MX26" at bounding box center [173, 34] width 67 height 9
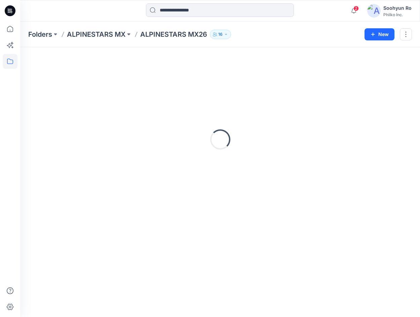
click at [114, 43] on div "Folders ALPINESTARS MX ALPINESTARS MX26 16 New" at bounding box center [220, 35] width 400 height 26
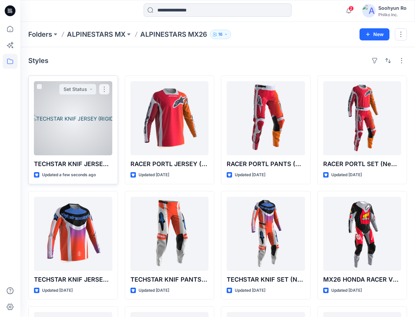
click at [66, 129] on div at bounding box center [73, 118] width 78 height 74
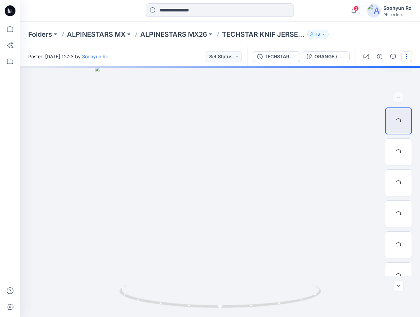
click at [405, 58] on button "button" at bounding box center [406, 56] width 11 height 11
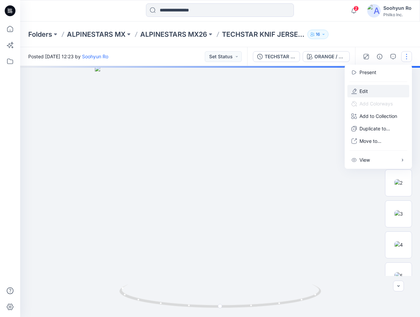
click at [376, 87] on button "Edit" at bounding box center [379, 91] width 62 height 12
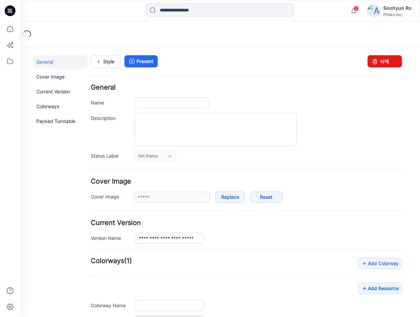
type input "**********"
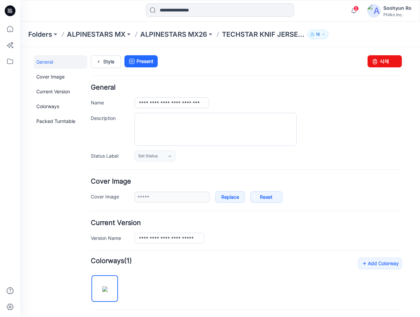
click at [246, 178] on h4 "Cover Image" at bounding box center [246, 181] width 311 height 6
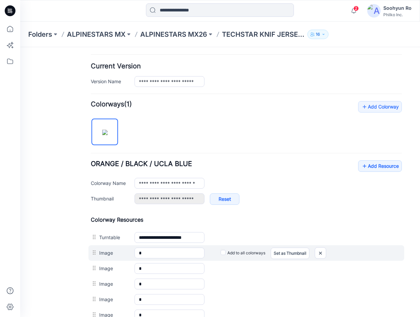
scroll to position [168, 0]
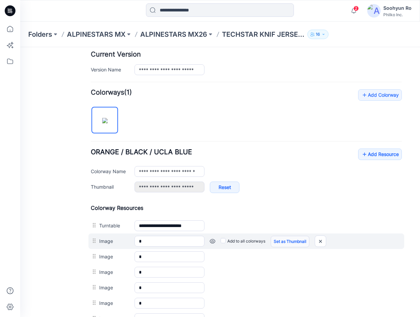
click at [278, 241] on link "Set as Thumbnail" at bounding box center [290, 241] width 39 height 11
type input "*"
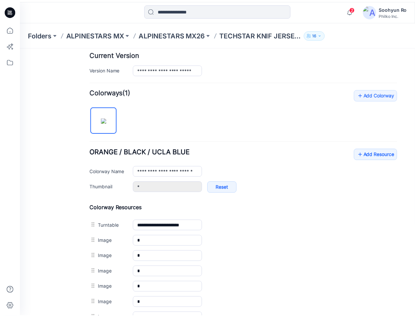
scroll to position [0, 0]
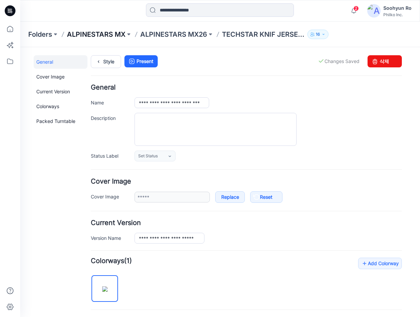
click at [123, 30] on p "ALPINESTARS MX" at bounding box center [96, 34] width 59 height 9
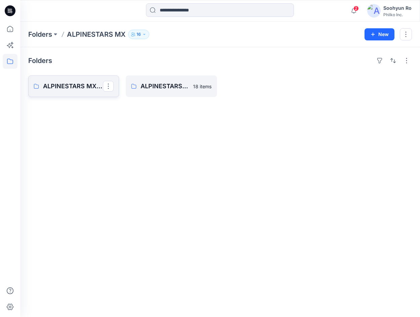
click at [85, 93] on link "ALPINESTARS MX26" at bounding box center [73, 86] width 91 height 22
